Goal: Information Seeking & Learning: Learn about a topic

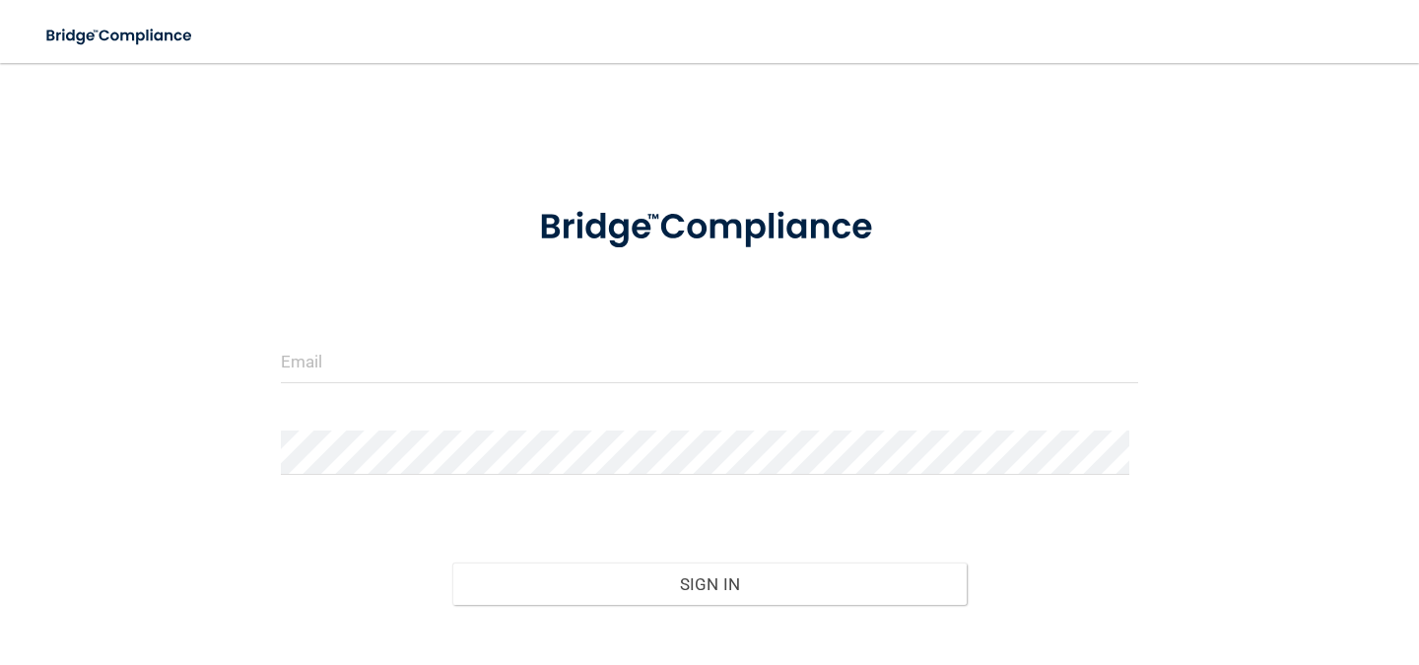
click at [494, 330] on form "Invalid email/password. You don't have permission to access that page. Sign In …" at bounding box center [709, 442] width 857 height 522
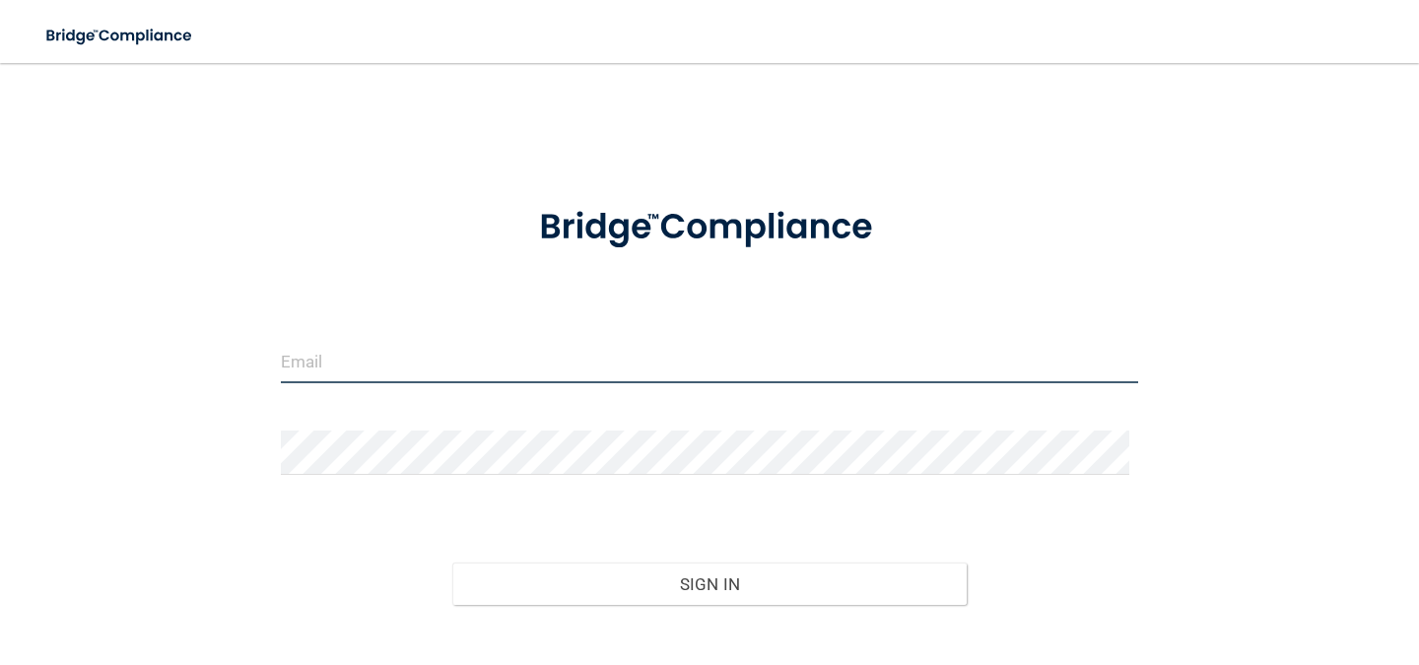
click at [494, 357] on input "email" at bounding box center [709, 361] width 857 height 44
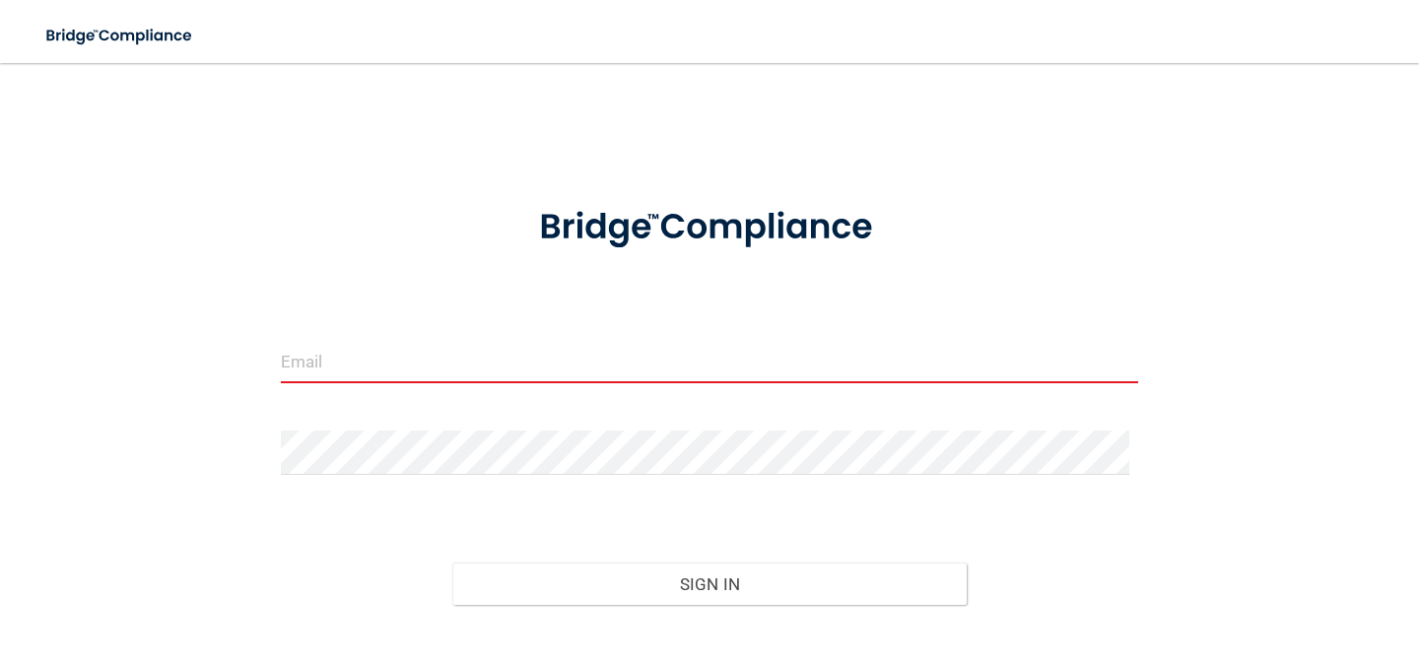
click at [483, 376] on input "email" at bounding box center [709, 361] width 857 height 44
click at [584, 330] on form "Invalid email/password. You don't have permission to access that page. Sign In …" at bounding box center [709, 442] width 857 height 522
click at [570, 357] on input "email" at bounding box center [709, 361] width 857 height 44
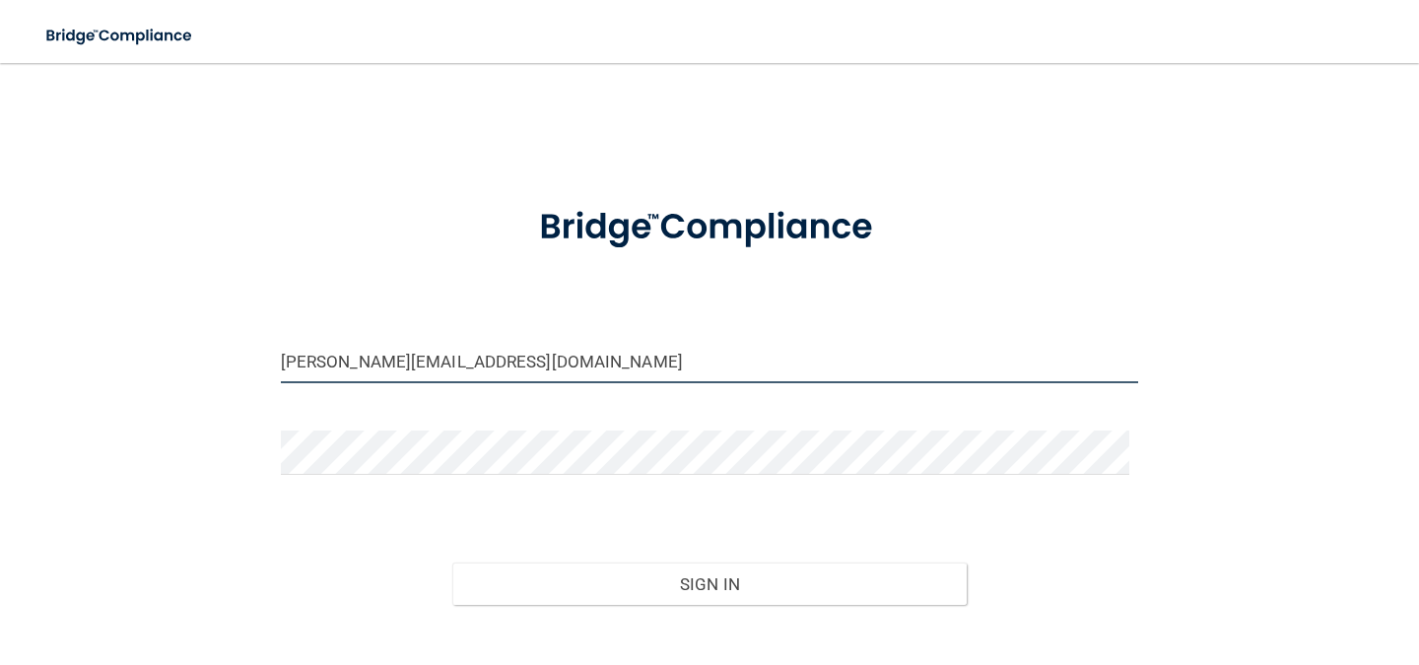
type input "Wren@pittsburghsleepandsmile.com"
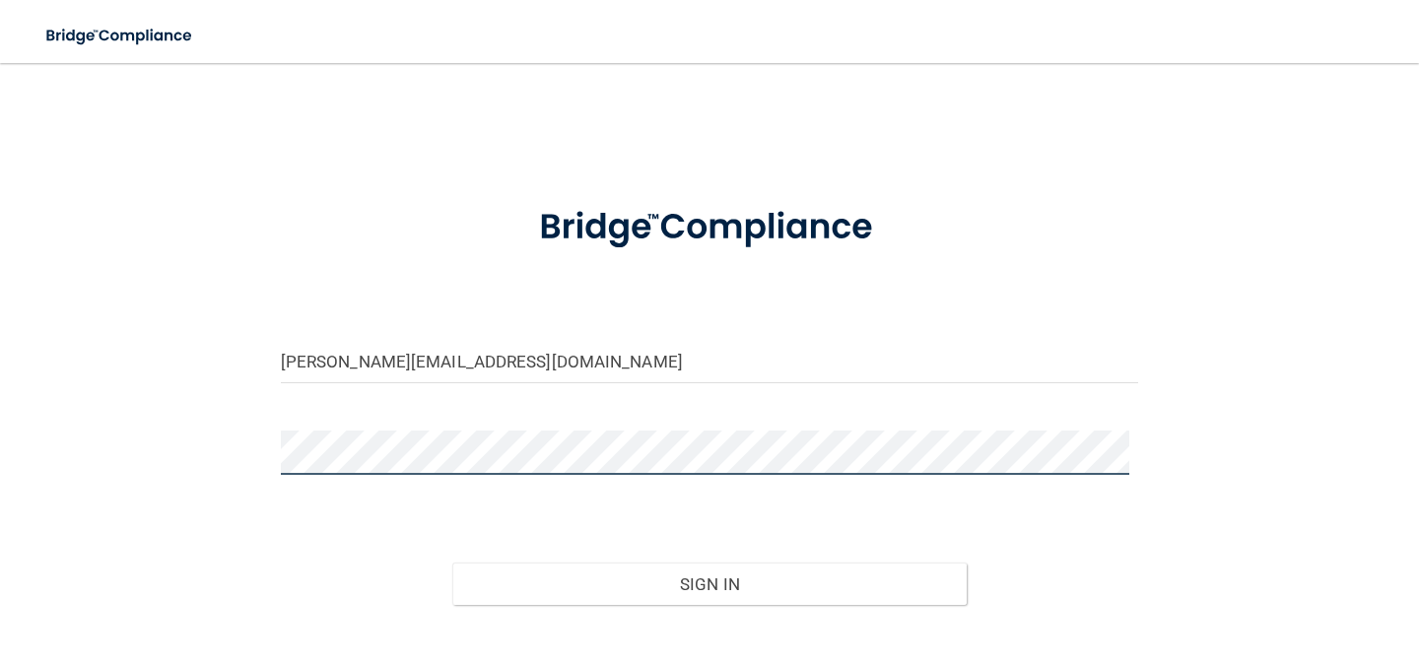
click at [452, 562] on button "Sign In" at bounding box center [709, 583] width 514 height 43
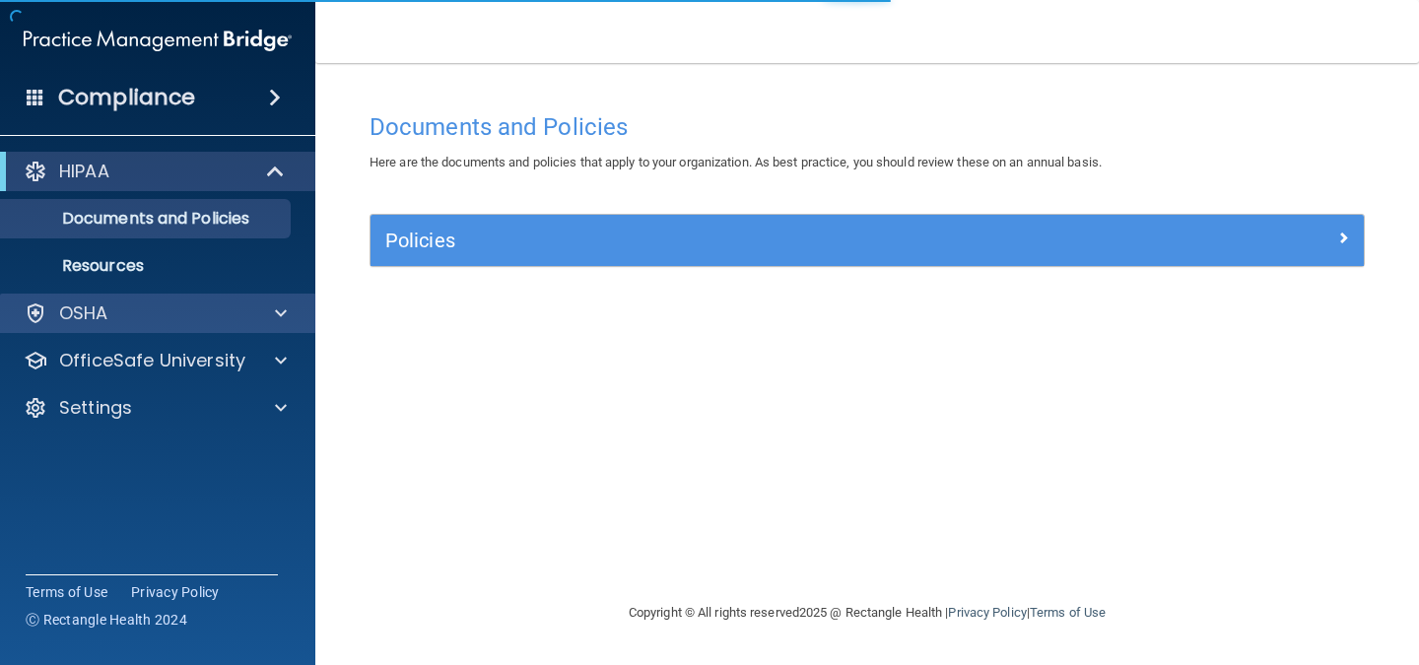
click at [157, 329] on div "OSHA" at bounding box center [158, 313] width 316 height 39
click at [284, 304] on span at bounding box center [281, 313] width 12 height 24
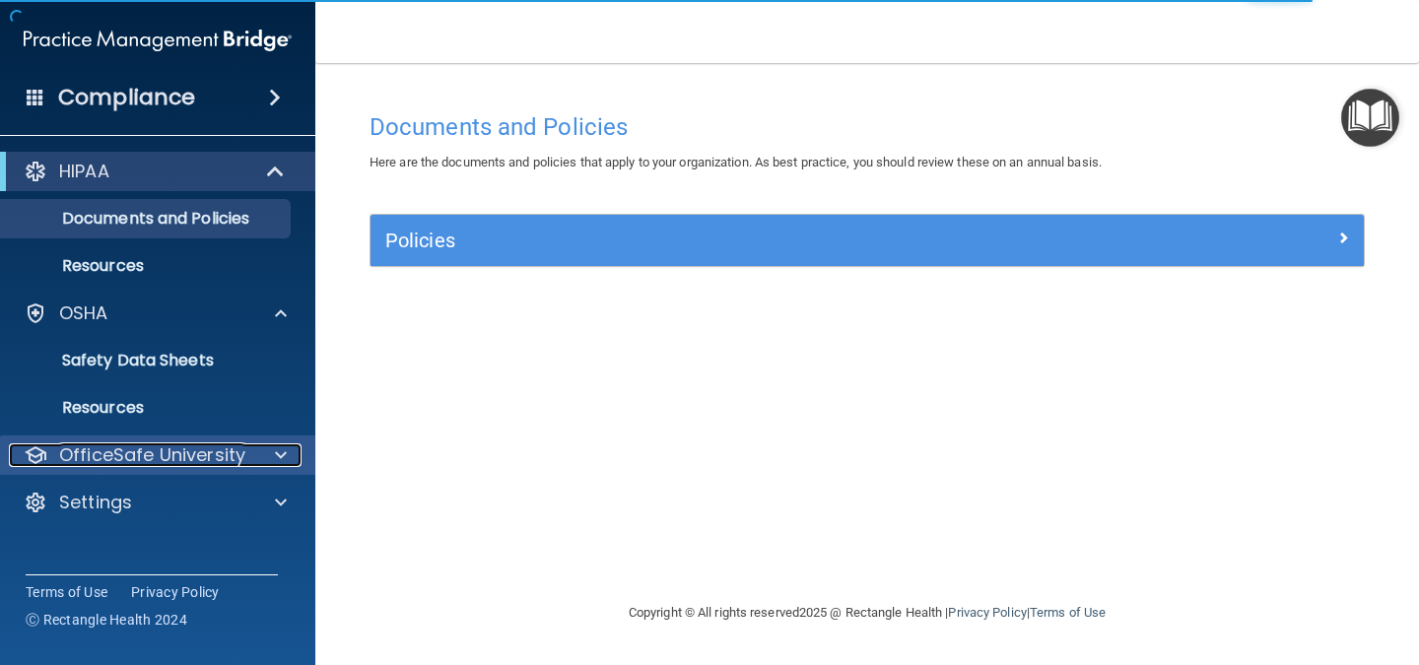
click at [181, 443] on p "OfficeSafe University" at bounding box center [152, 455] width 186 height 24
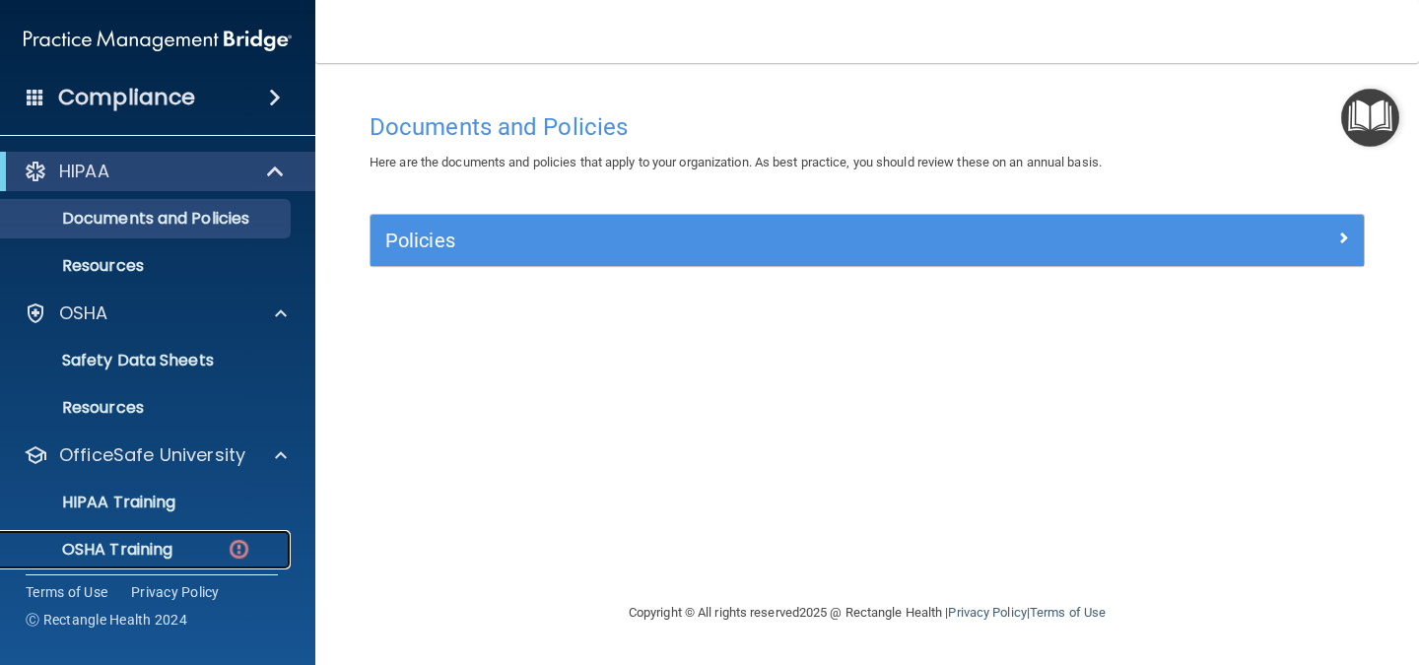
click at [189, 534] on link "OSHA Training" at bounding box center [135, 549] width 310 height 39
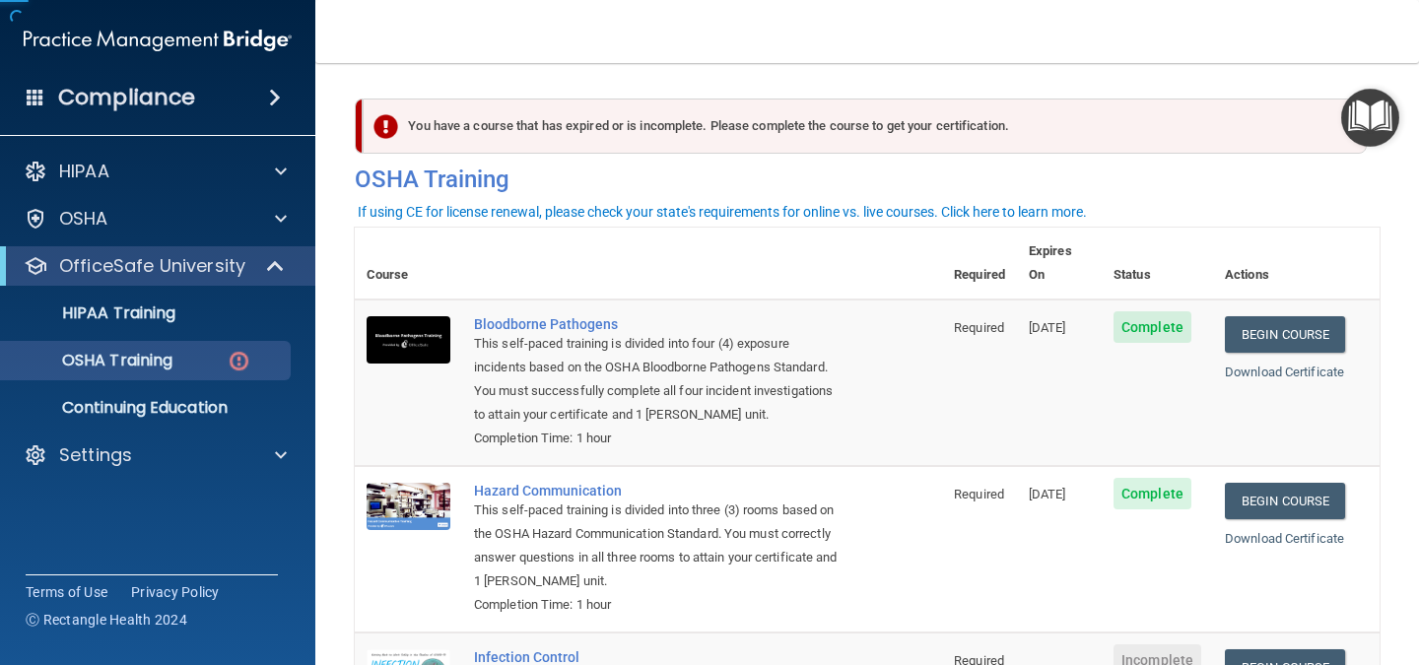
click at [199, 335] on ul "HIPAA Training OSHA Training Continuing Education" at bounding box center [158, 357] width 357 height 142
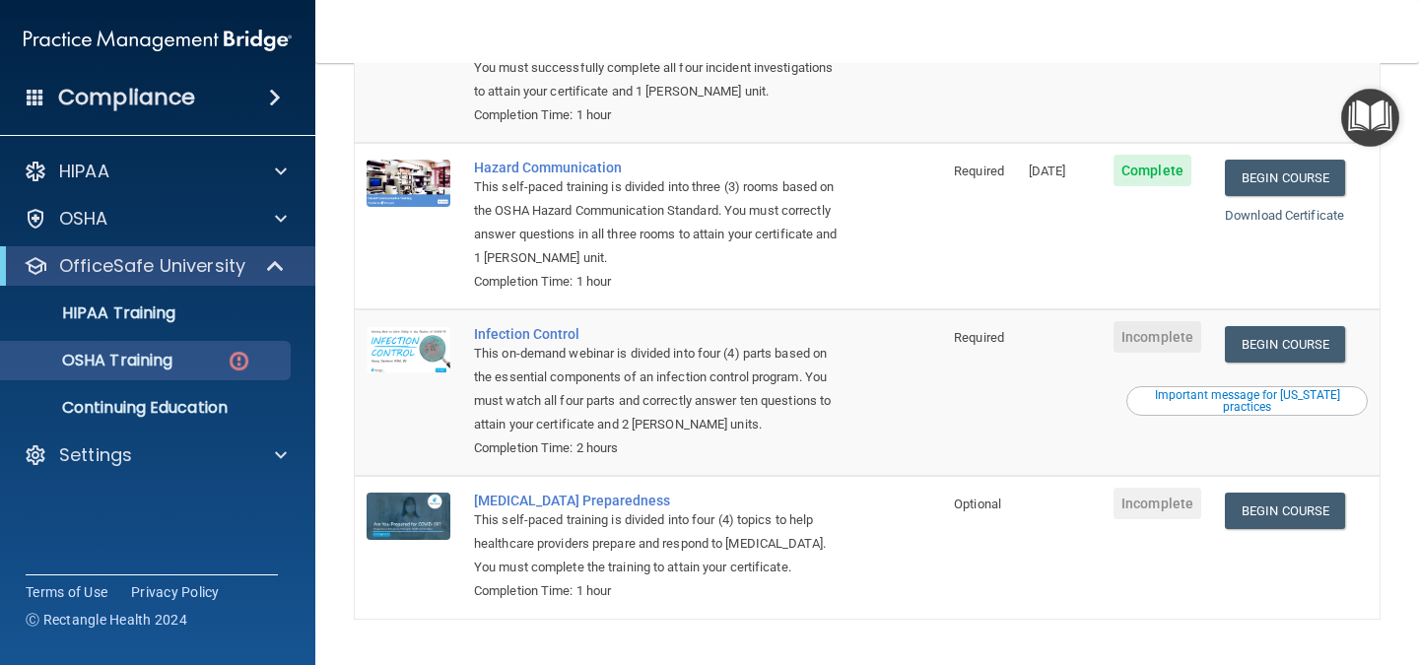
scroll to position [335, 0]
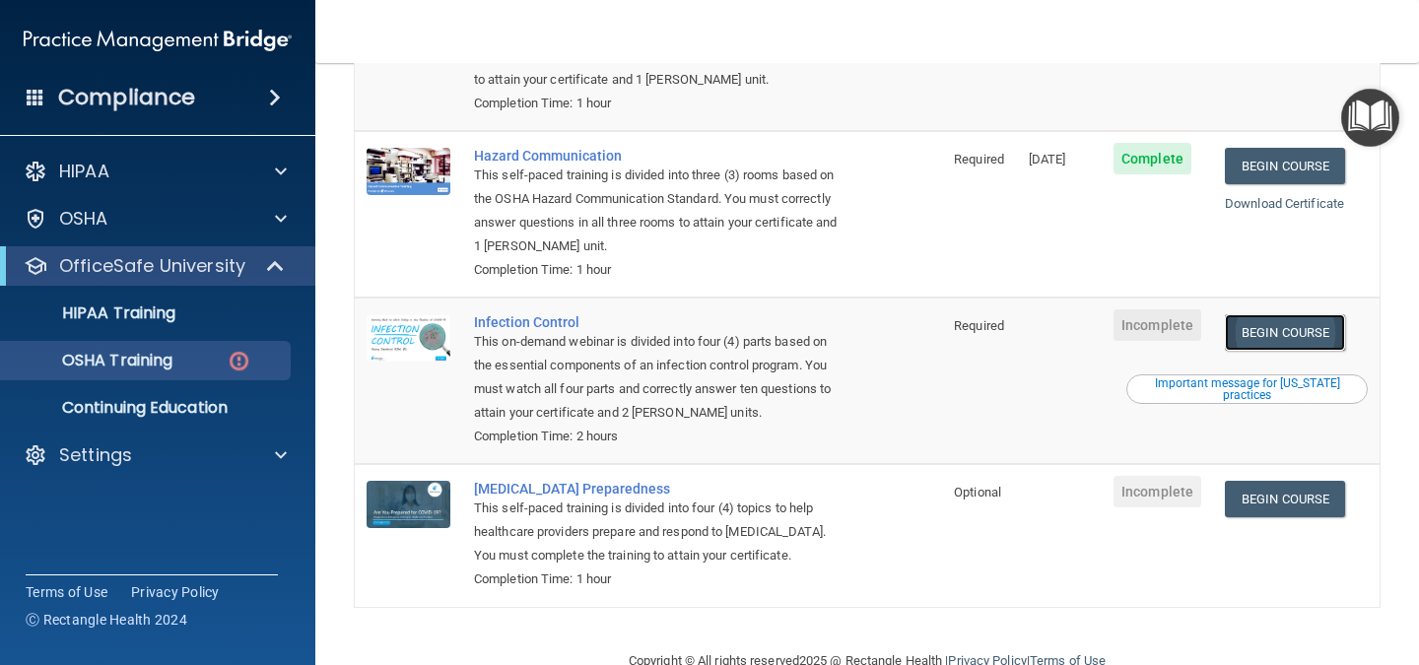
click at [1299, 314] on link "Begin Course" at bounding box center [1284, 332] width 120 height 36
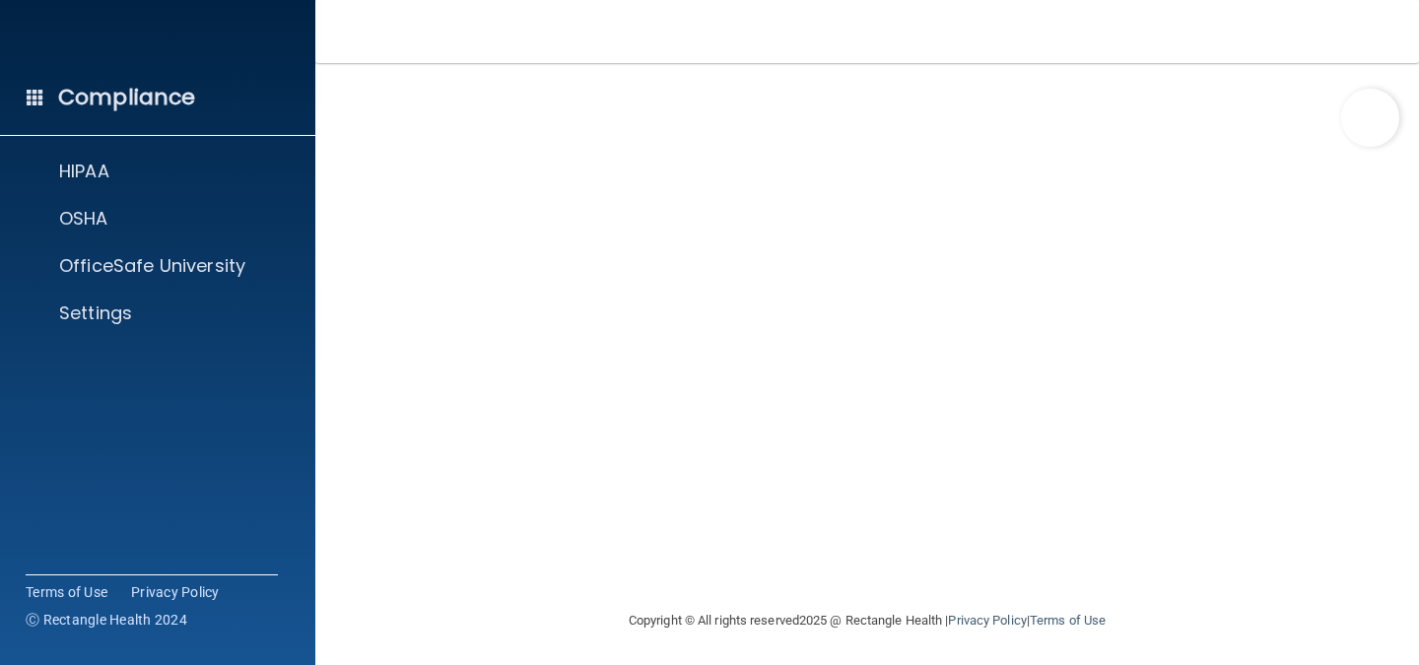
scroll to position [178, 0]
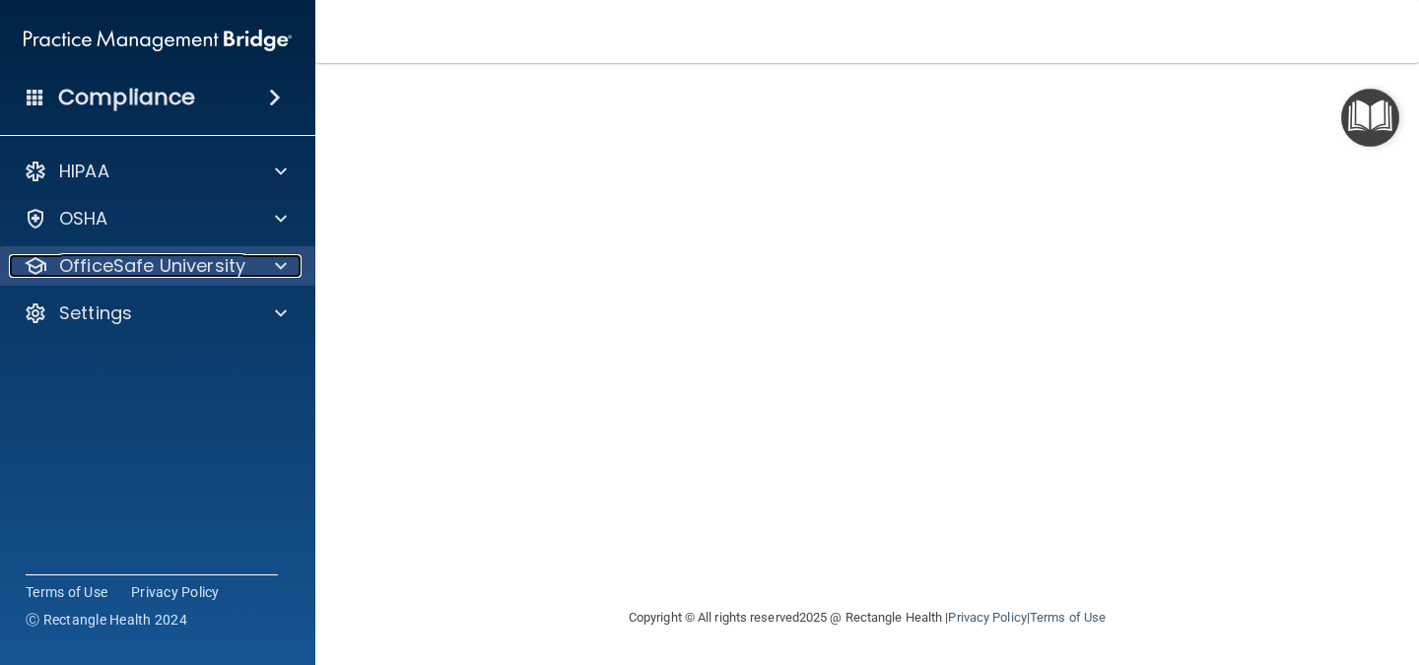
click at [268, 266] on div at bounding box center [277, 266] width 49 height 24
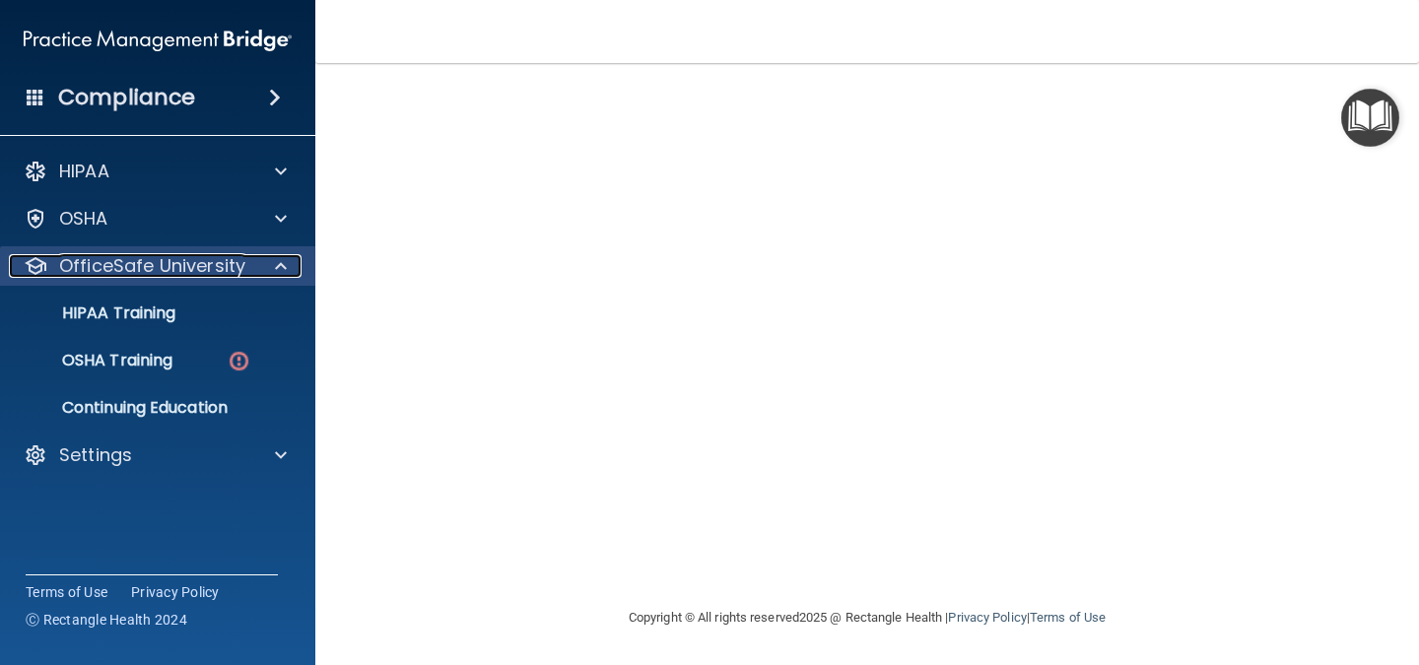
click at [268, 266] on div at bounding box center [277, 266] width 49 height 24
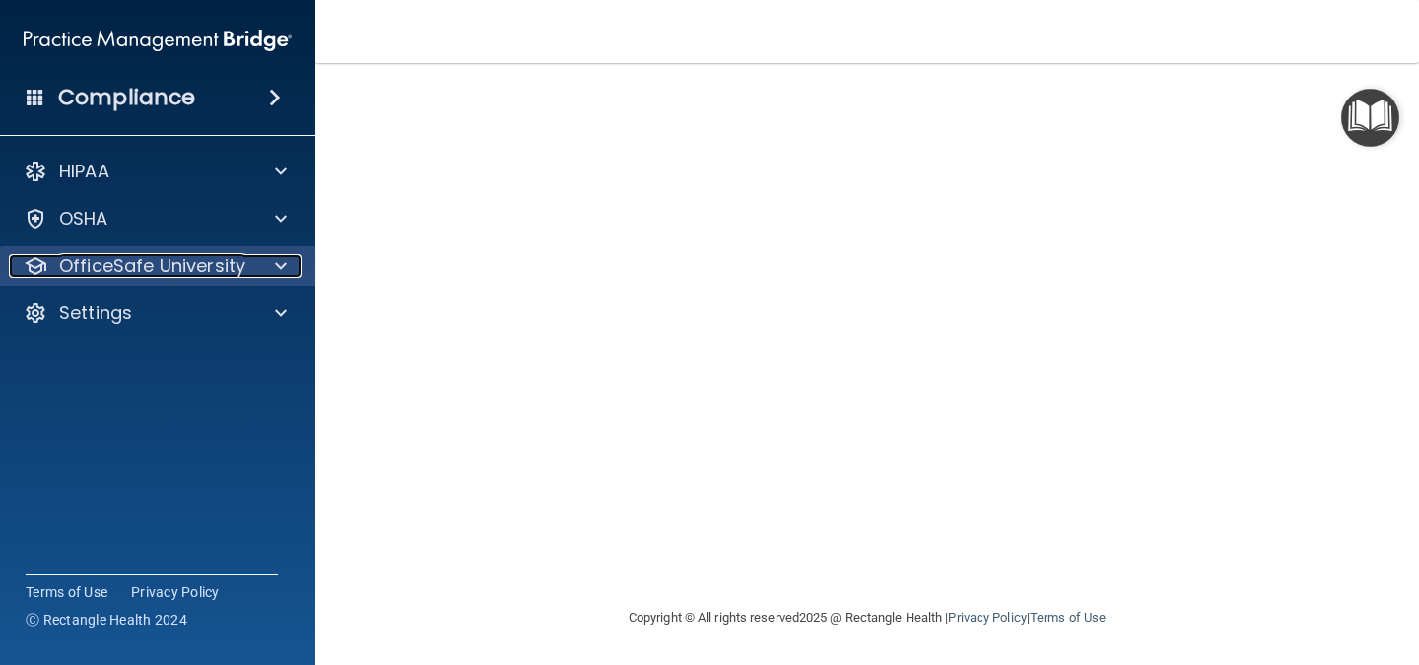
click at [271, 266] on div at bounding box center [277, 266] width 49 height 24
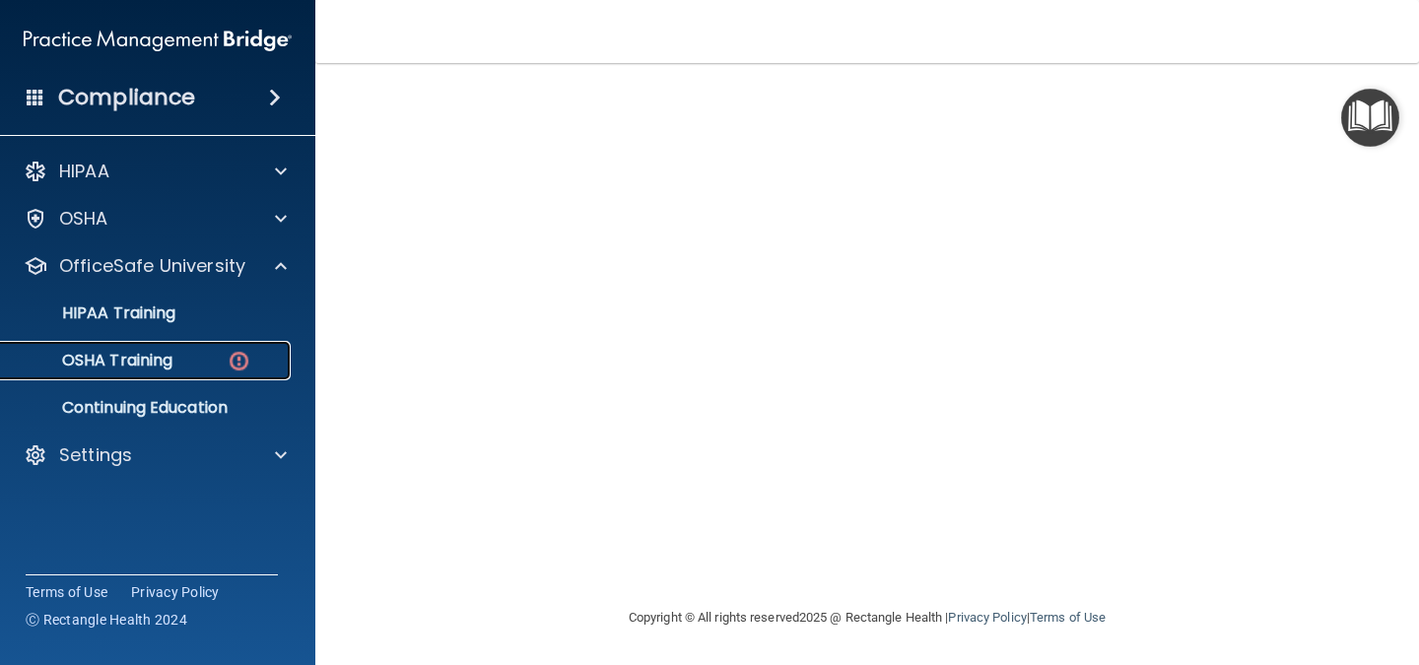
click at [210, 354] on div "OSHA Training" at bounding box center [147, 361] width 269 height 20
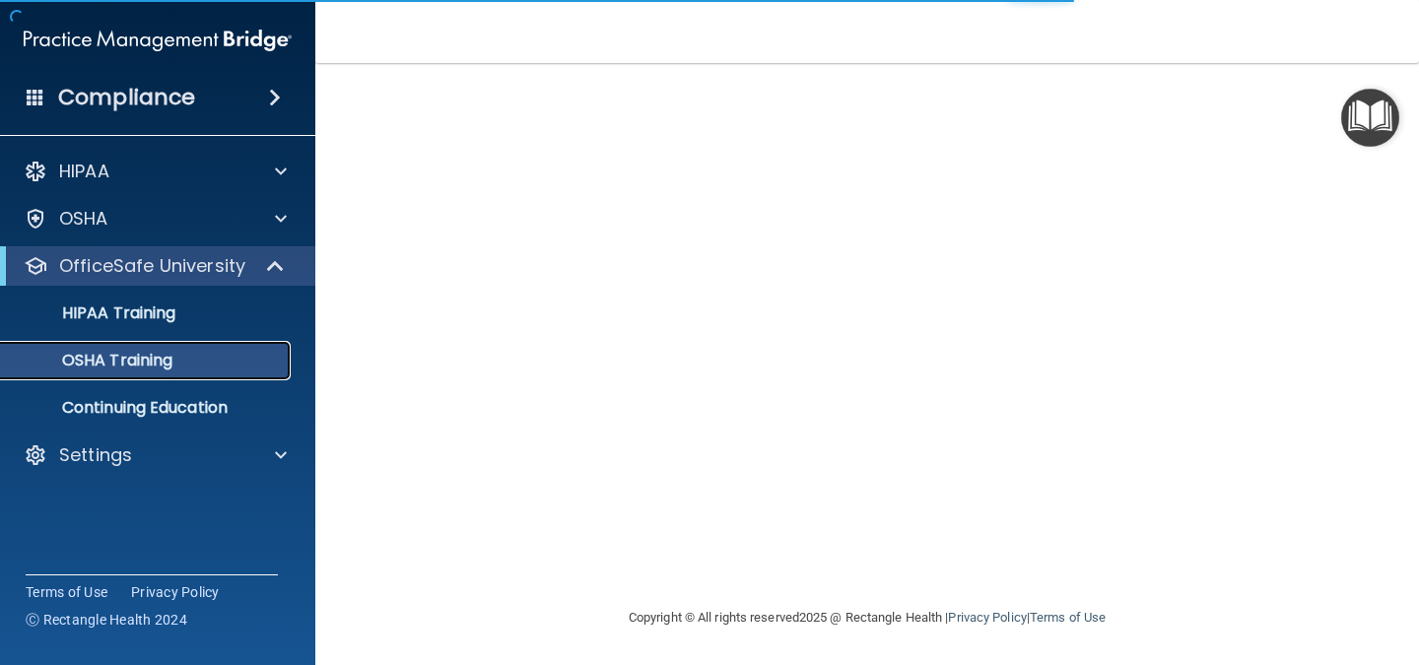
scroll to position [304, 0]
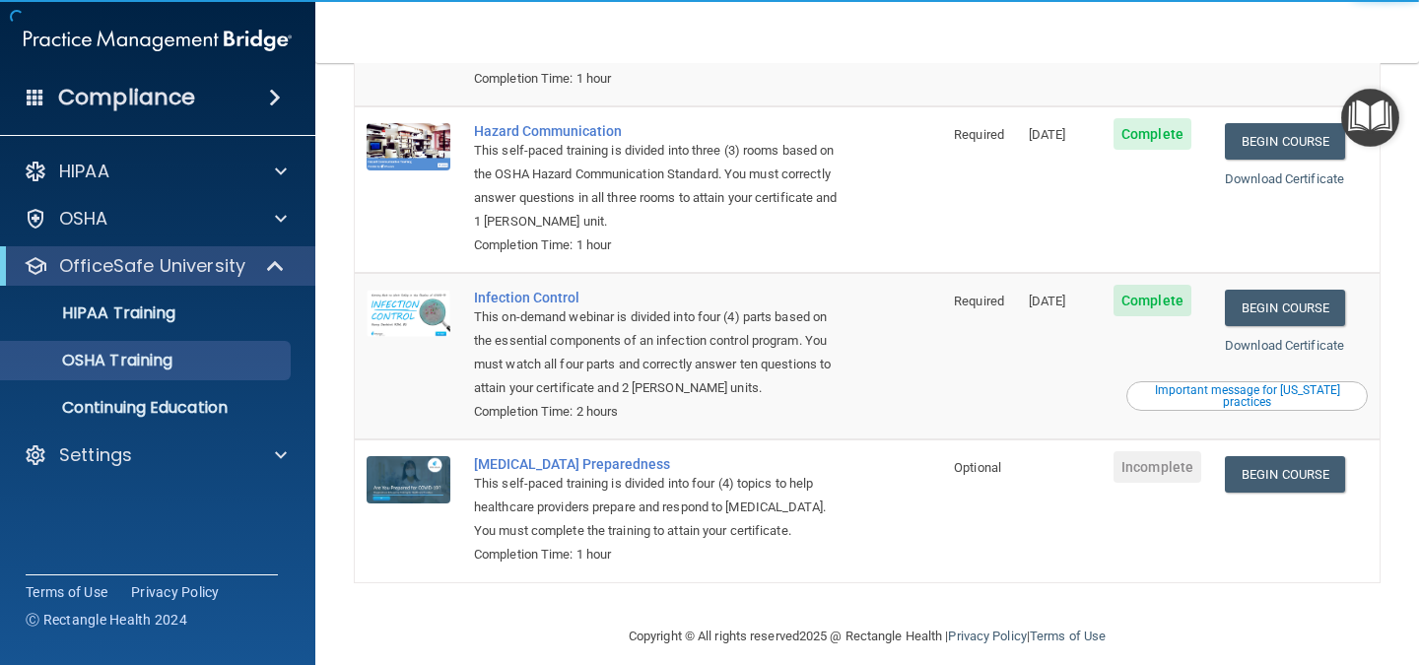
click at [1004, 521] on td "Optional" at bounding box center [979, 510] width 75 height 142
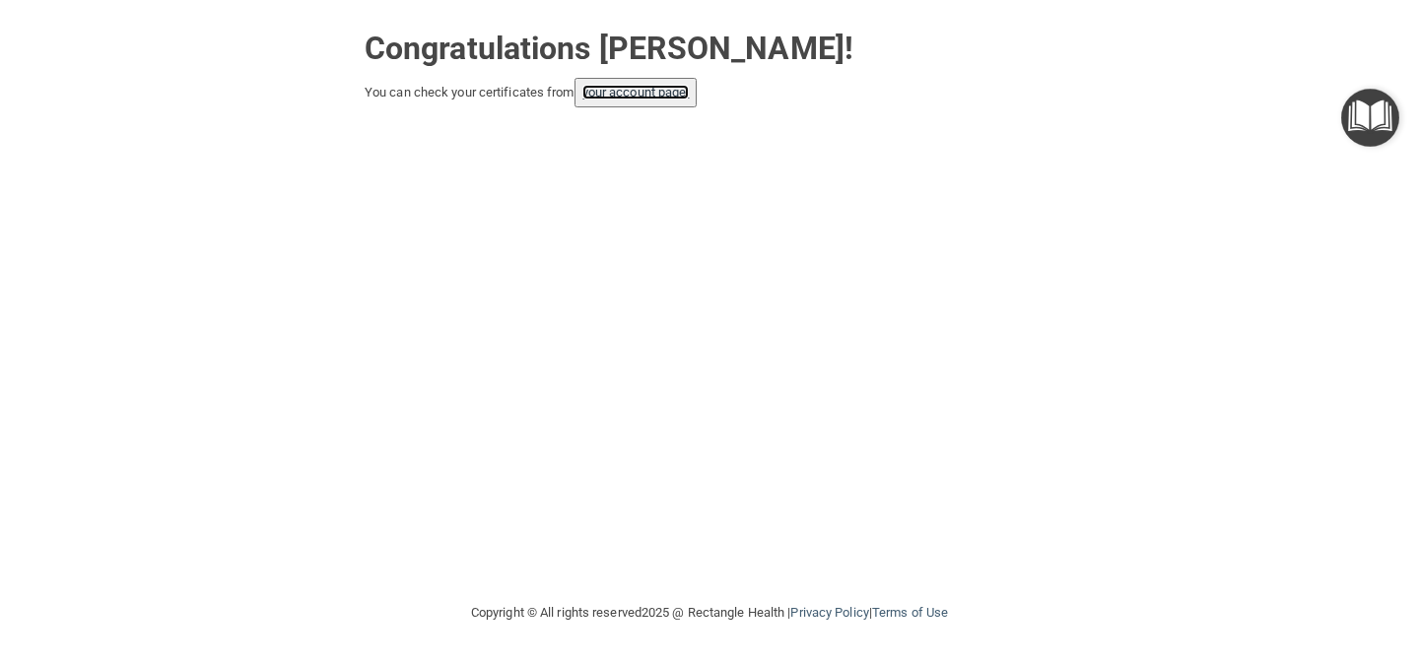
click at [635, 87] on link "your account page!" at bounding box center [635, 92] width 107 height 15
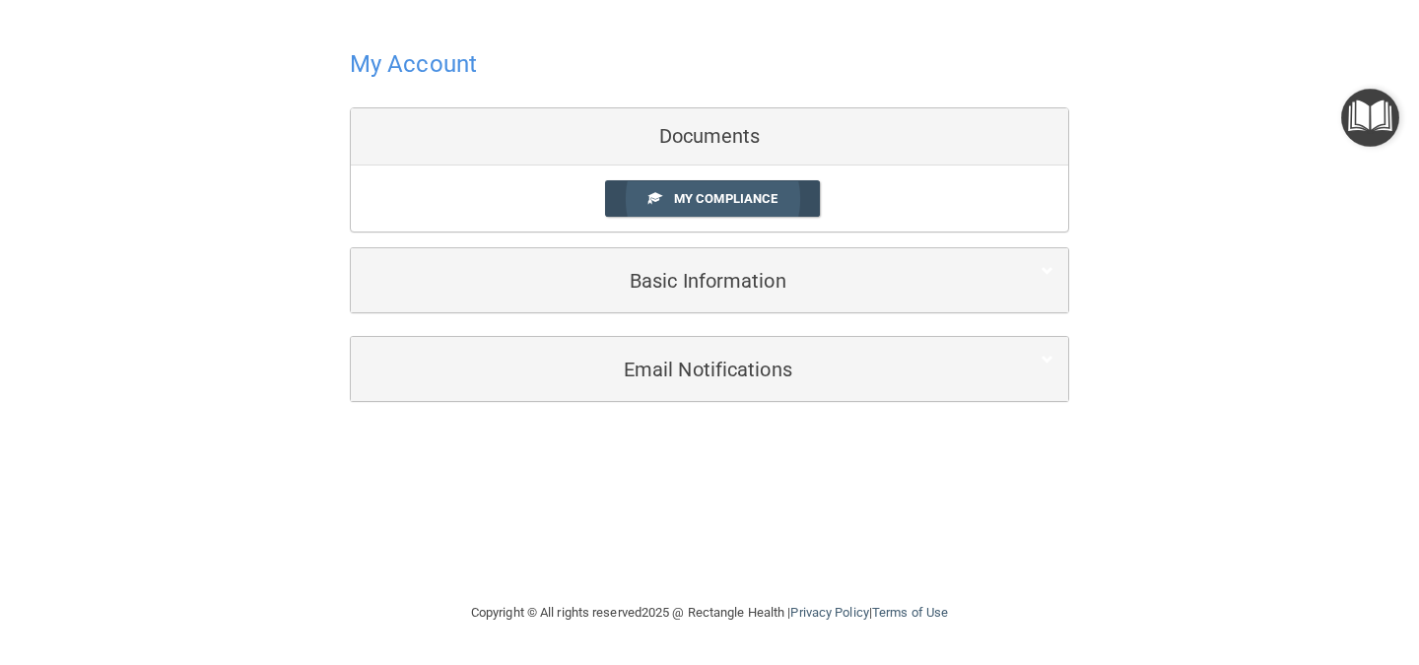
click at [690, 193] on span "My Compliance" at bounding box center [725, 198] width 103 height 15
